Goal: Information Seeking & Learning: Learn about a topic

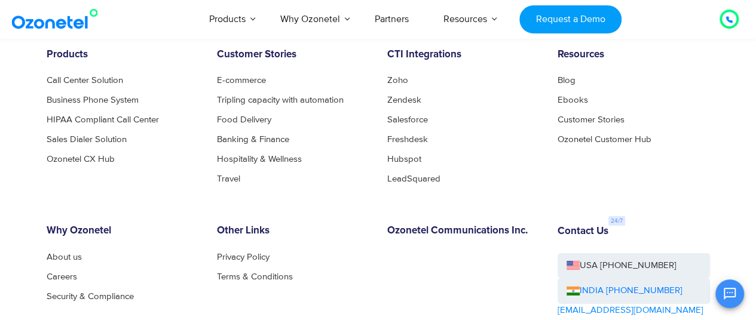
scroll to position [6453, 0]
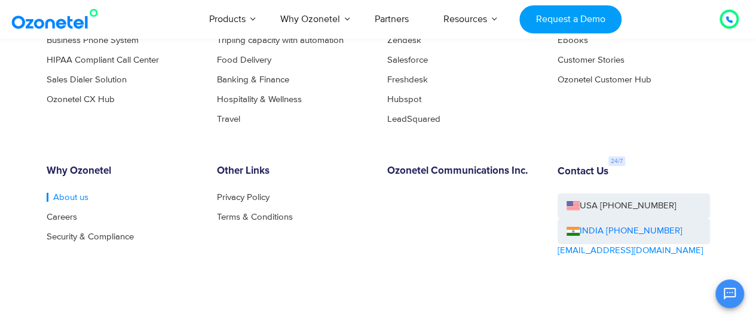
click at [73, 200] on link "About us" at bounding box center [68, 197] width 42 height 9
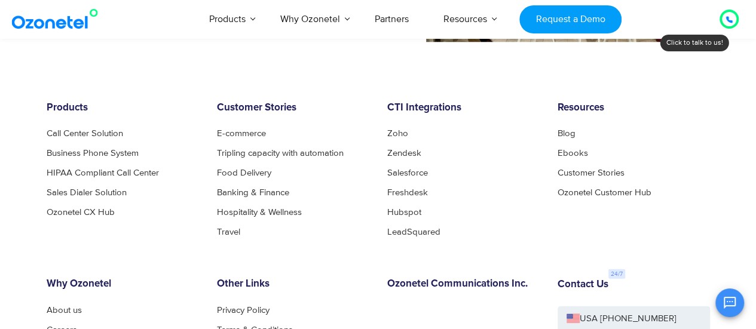
scroll to position [1315, 0]
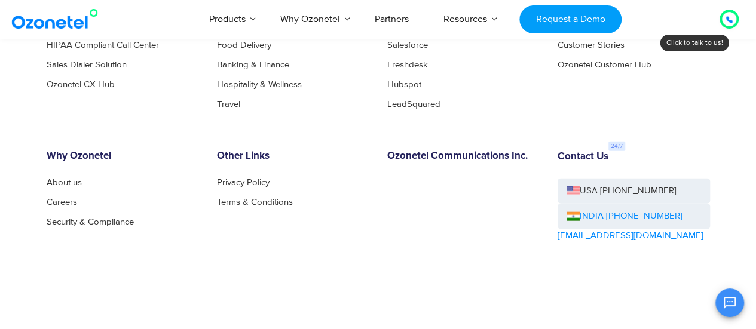
click at [568, 216] on img at bounding box center [572, 216] width 13 height 9
click at [571, 213] on img at bounding box center [572, 216] width 13 height 9
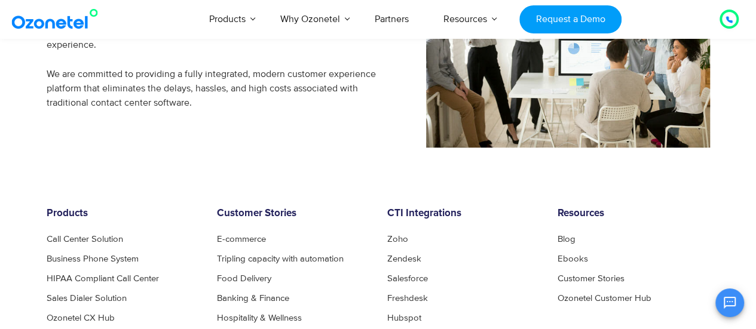
scroll to position [1077, 0]
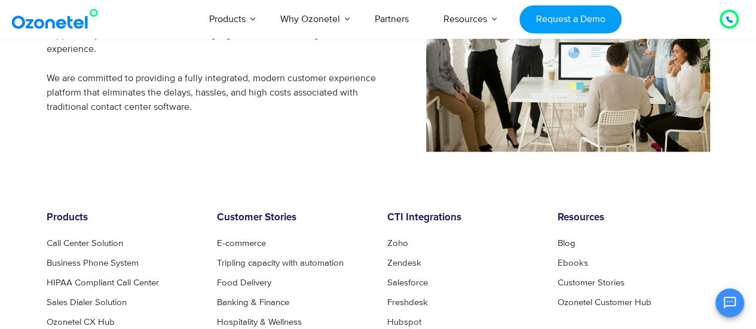
click at [728, 23] on div at bounding box center [728, 19] width 7 height 14
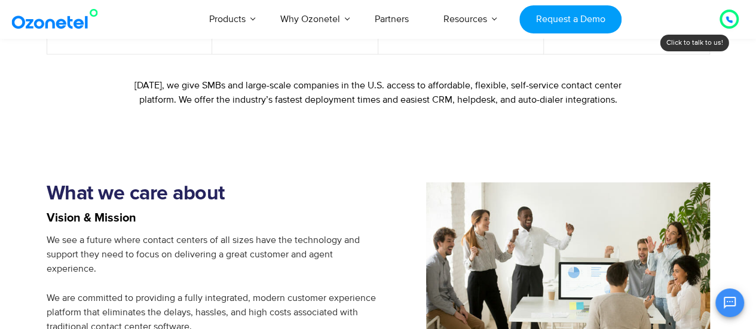
scroll to position [779, 0]
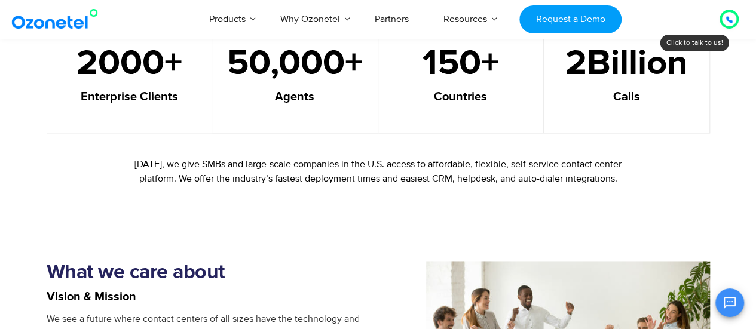
click at [130, 121] on div "2000 + Enterprise Clients" at bounding box center [130, 75] width 166 height 118
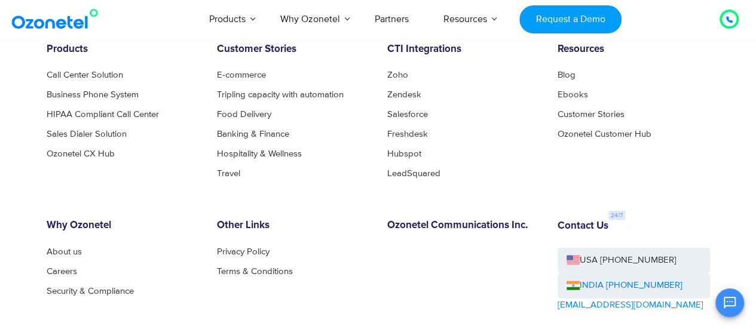
scroll to position [1137, 0]
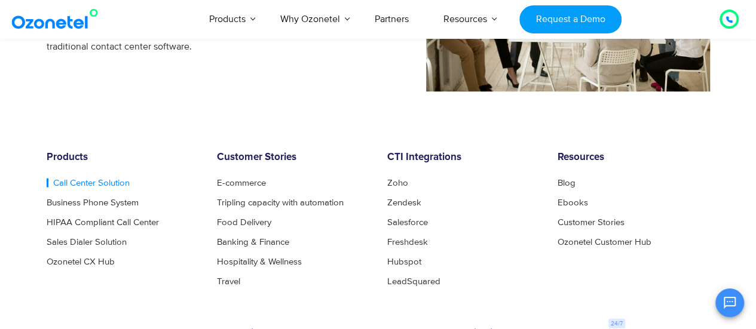
click at [87, 186] on link "Call Center Solution" at bounding box center [88, 183] width 83 height 9
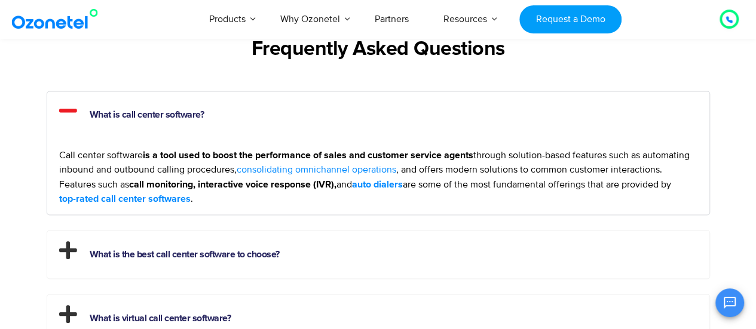
scroll to position [3406, 0]
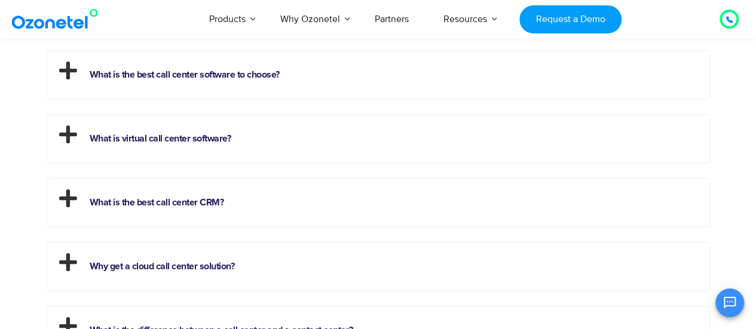
click at [204, 213] on h2 "What is the best call center CRM?" at bounding box center [378, 200] width 662 height 42
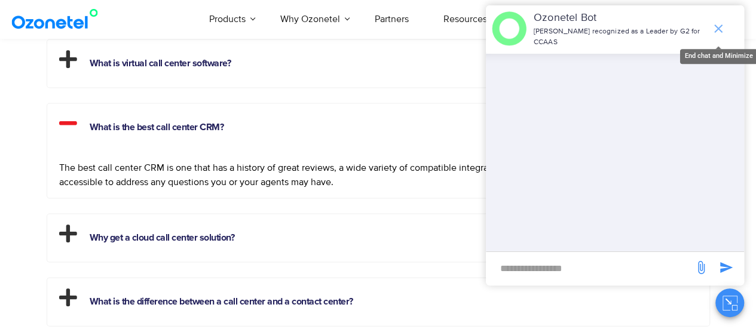
click at [718, 29] on icon "end chat or minimize" at bounding box center [718, 28] width 8 height 8
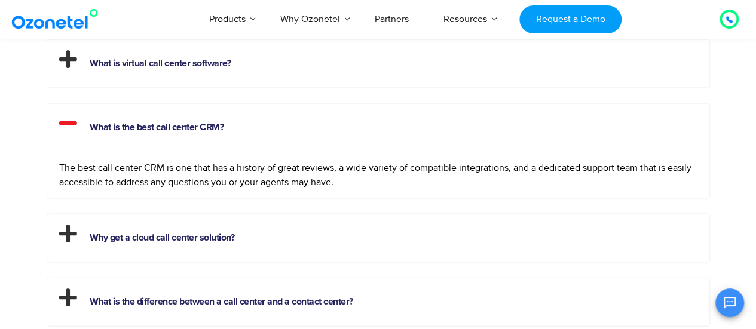
click at [62, 123] on icon at bounding box center [68, 123] width 18 height 20
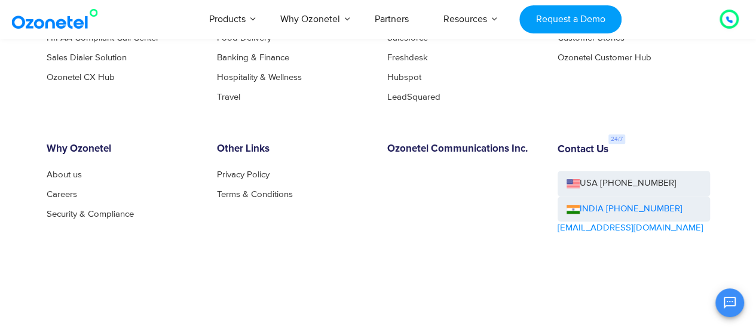
scroll to position [4935, 0]
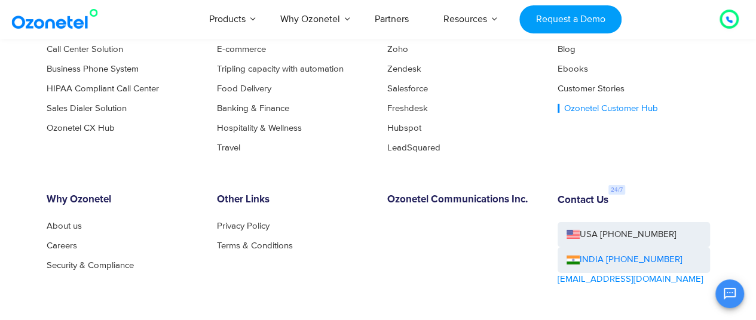
scroll to position [6540, 0]
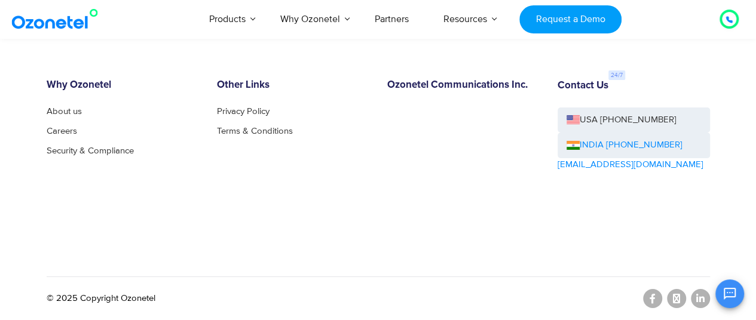
click at [593, 144] on link "INDIA [PHONE_NUMBER]" at bounding box center [624, 146] width 116 height 14
click at [287, 213] on div "Other Links Privacy Policy Terms & Conditions" at bounding box center [293, 150] width 170 height 143
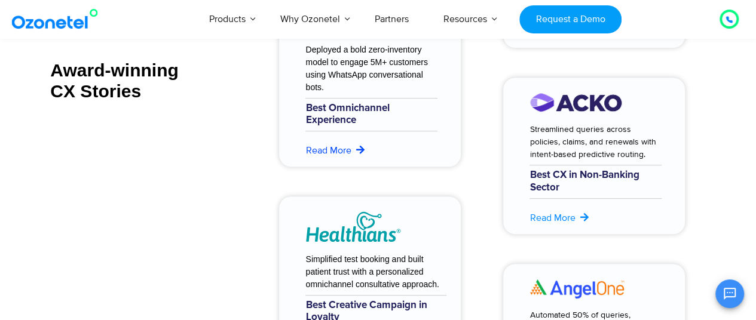
scroll to position [4748, 0]
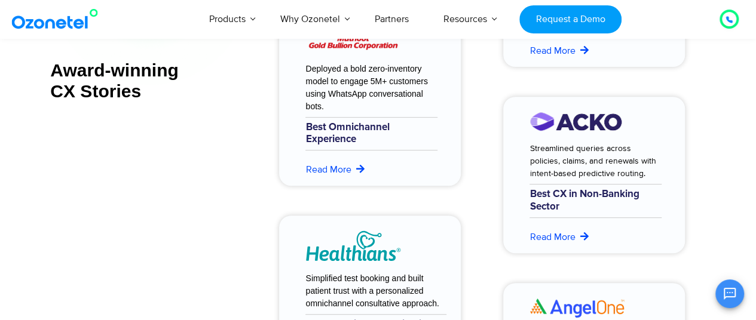
click at [238, 195] on div "Award-winning CX Stories Award-winning CX Stories Ozonetel has won 23 industry …" at bounding box center [150, 201] width 199 height 630
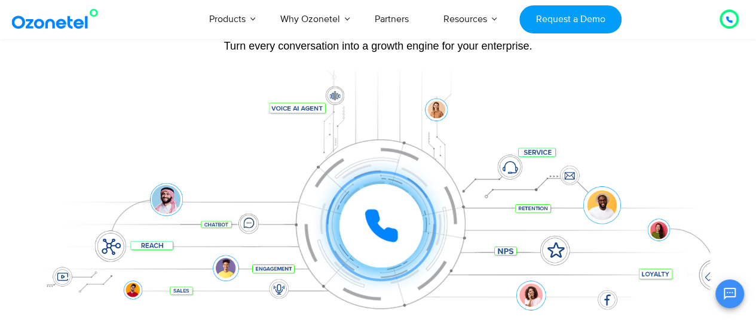
scroll to position [0, 0]
